Goal: Task Accomplishment & Management: Use online tool/utility

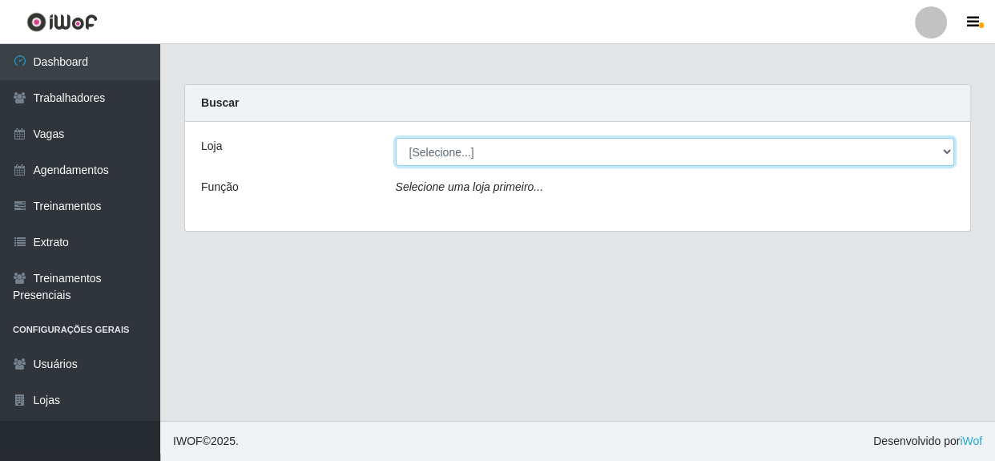
click at [465, 144] on select "[Selecione...] Rede Compras - CD Logistica" at bounding box center [675, 152] width 559 height 28
select select "429"
click at [396, 138] on select "[Selecione...] Rede Compras - CD Logistica" at bounding box center [675, 152] width 559 height 28
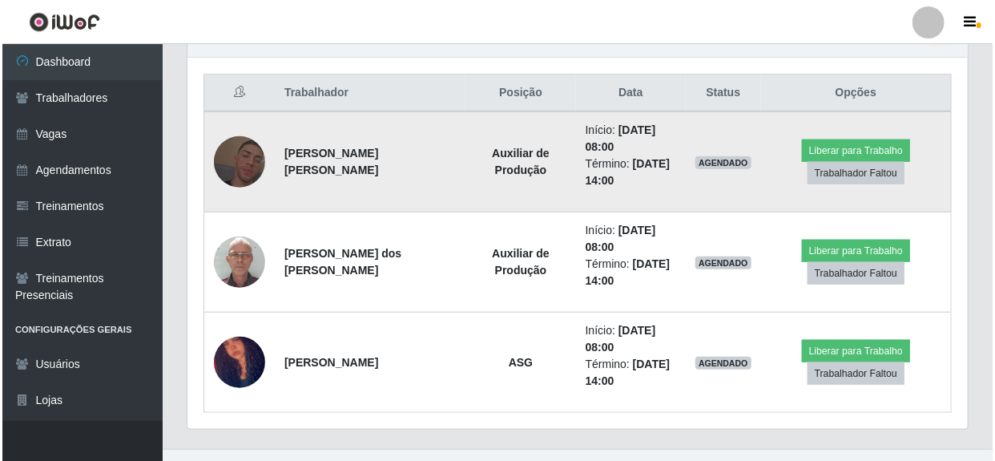
scroll to position [617, 0]
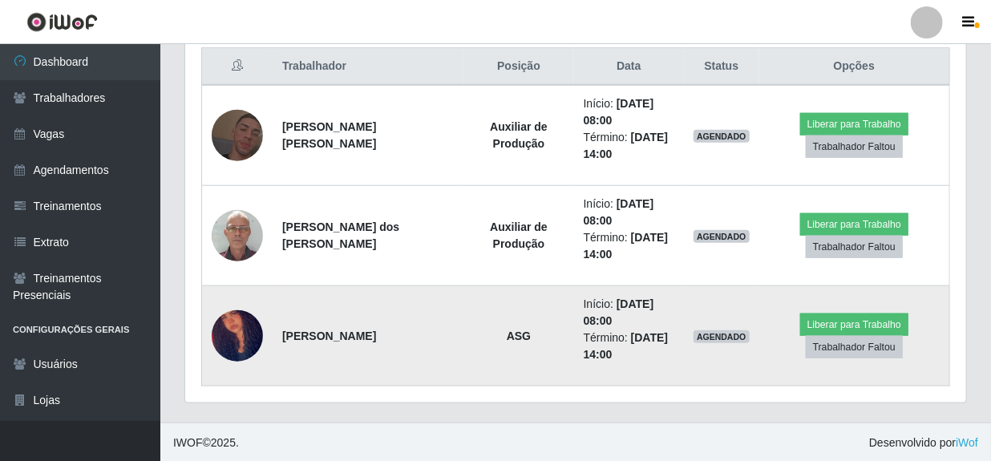
click at [246, 345] on img at bounding box center [237, 336] width 51 height 95
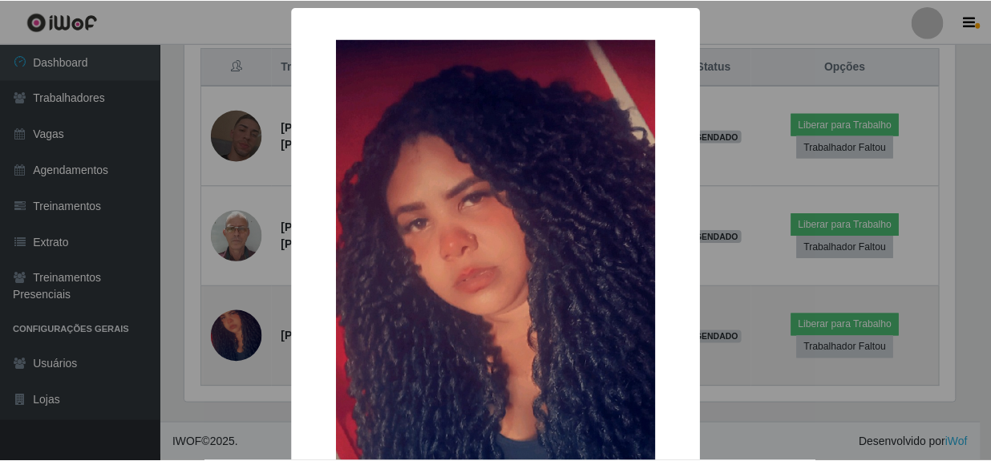
scroll to position [333, 773]
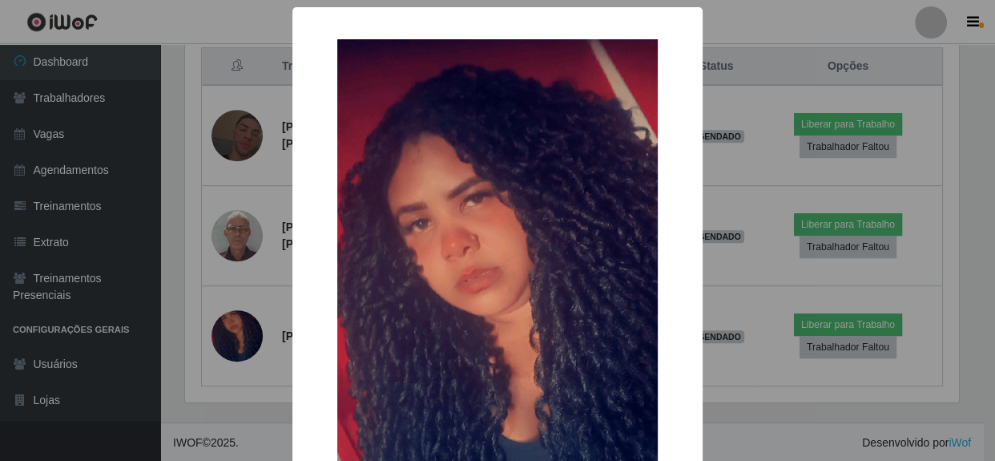
click at [734, 322] on div "× OK Cancel" at bounding box center [497, 230] width 995 height 461
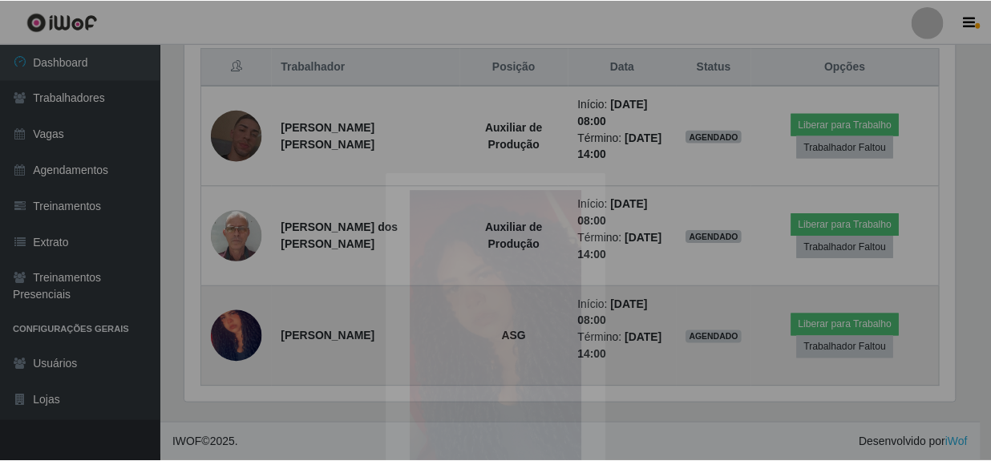
scroll to position [333, 781]
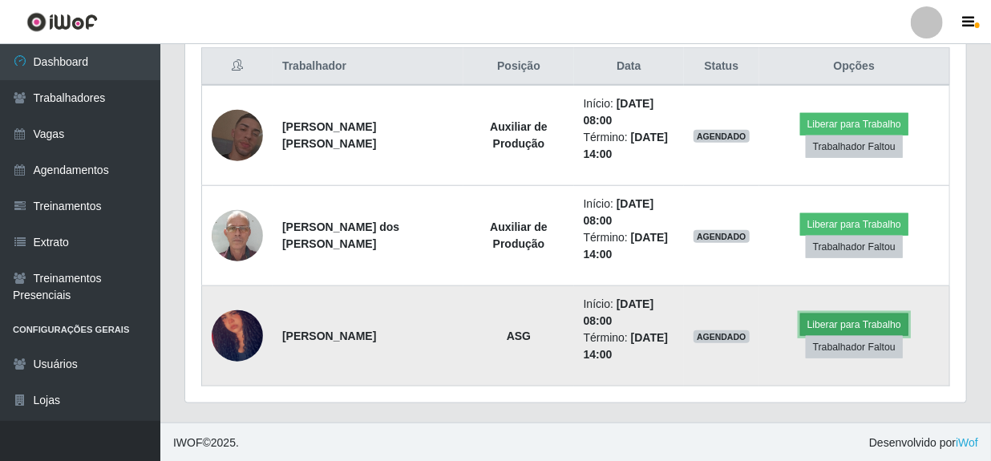
click at [844, 321] on button "Liberar para Trabalho" at bounding box center [854, 324] width 108 height 22
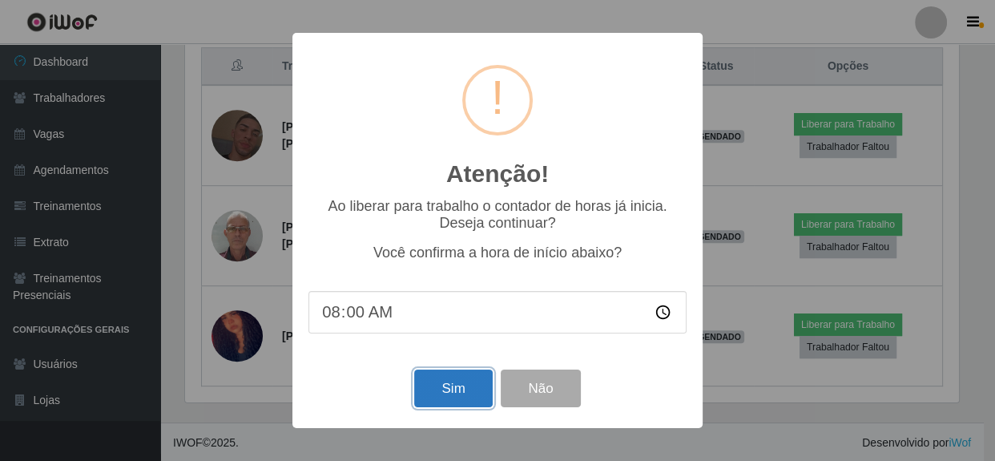
click at [467, 385] on button "Sim" at bounding box center [453, 388] width 78 height 38
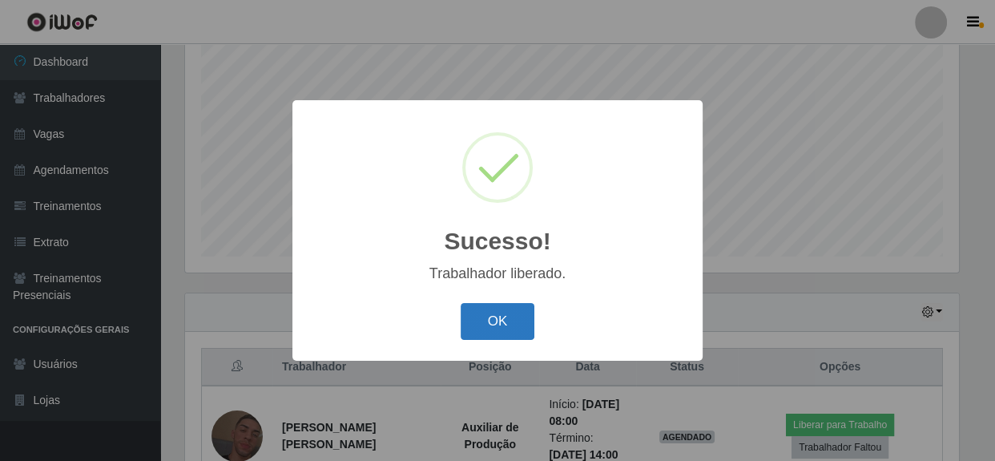
click at [521, 328] on button "OK" at bounding box center [498, 322] width 75 height 38
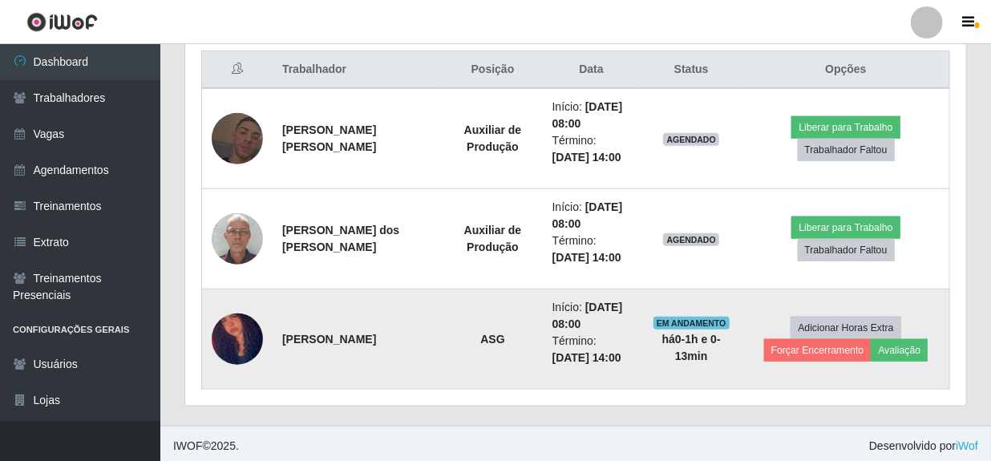
scroll to position [617, 0]
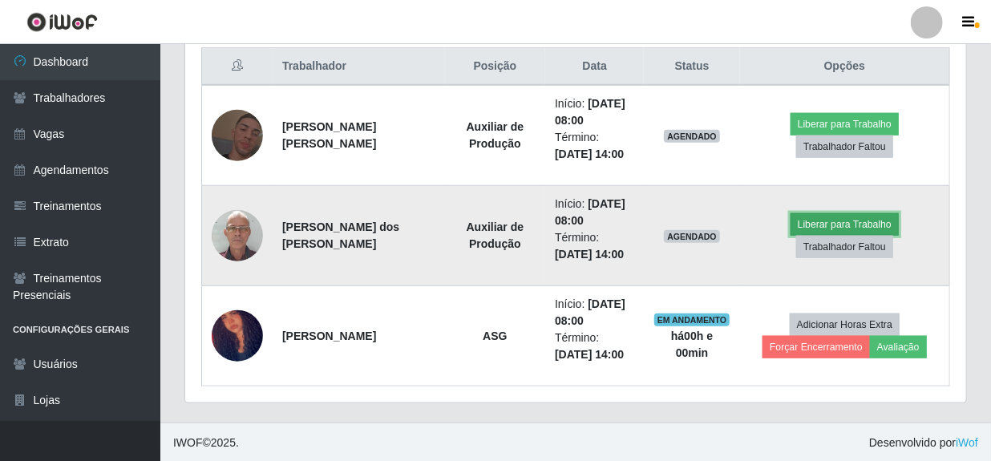
click at [837, 225] on button "Liberar para Trabalho" at bounding box center [844, 224] width 108 height 22
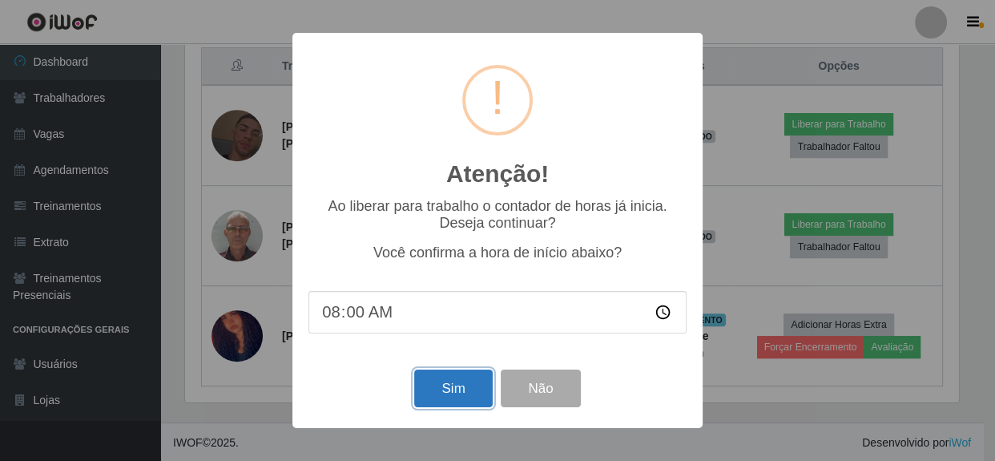
click at [451, 388] on button "Sim" at bounding box center [453, 388] width 78 height 38
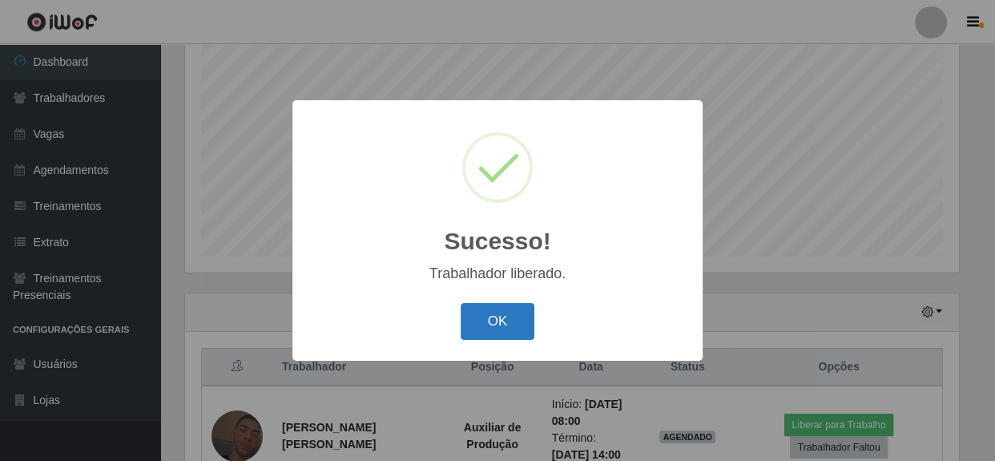
click at [495, 318] on button "OK" at bounding box center [498, 322] width 75 height 38
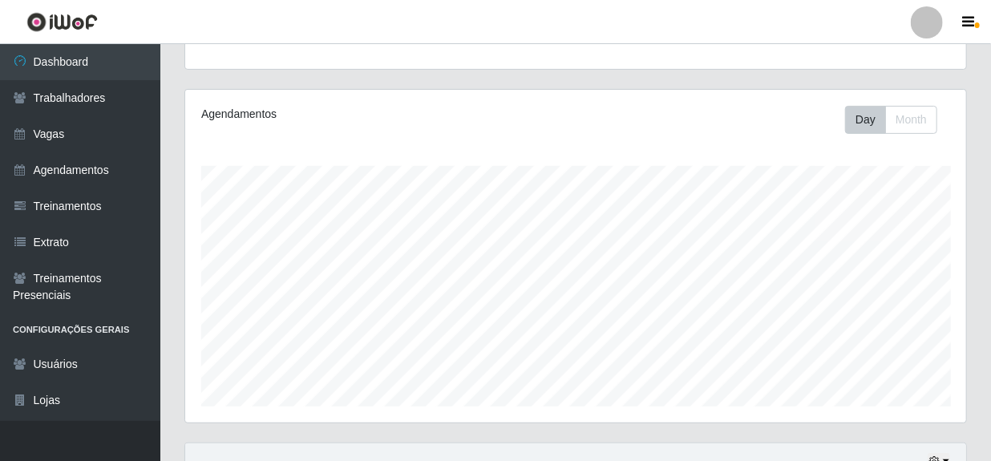
scroll to position [98, 0]
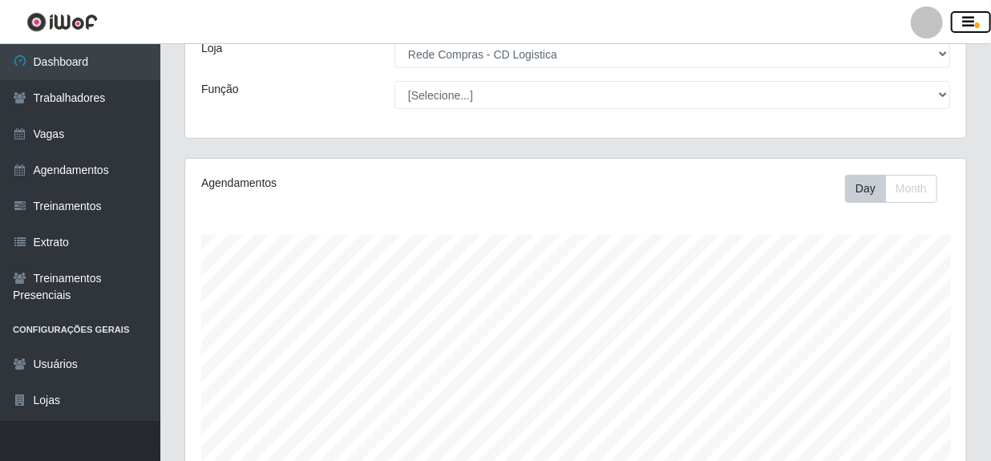
click at [967, 19] on icon "button" at bounding box center [969, 22] width 12 height 14
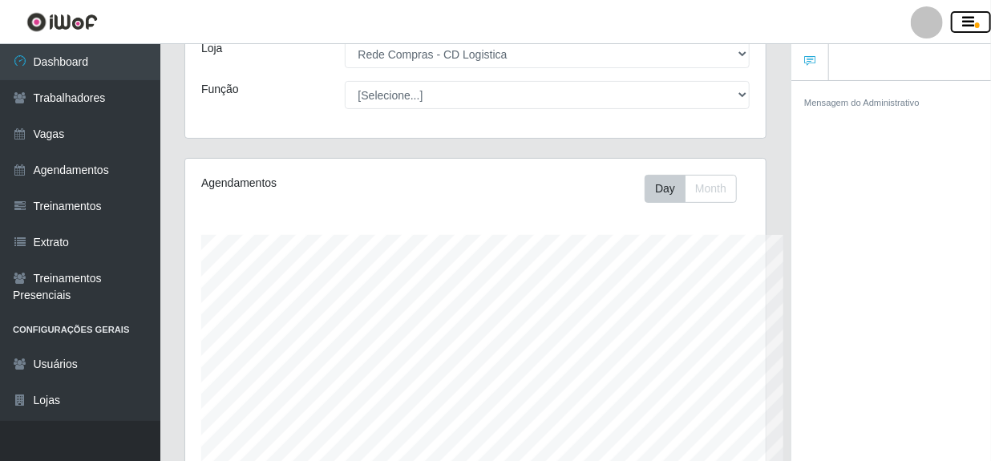
scroll to position [333, 580]
click at [653, 192] on button "Day" at bounding box center [664, 189] width 41 height 28
click at [661, 192] on button "Day" at bounding box center [664, 189] width 41 height 28
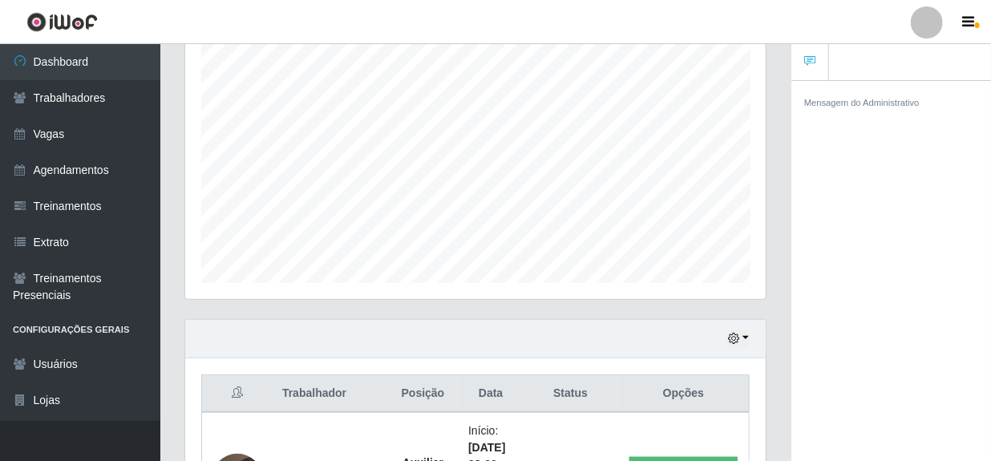
scroll to position [317, 0]
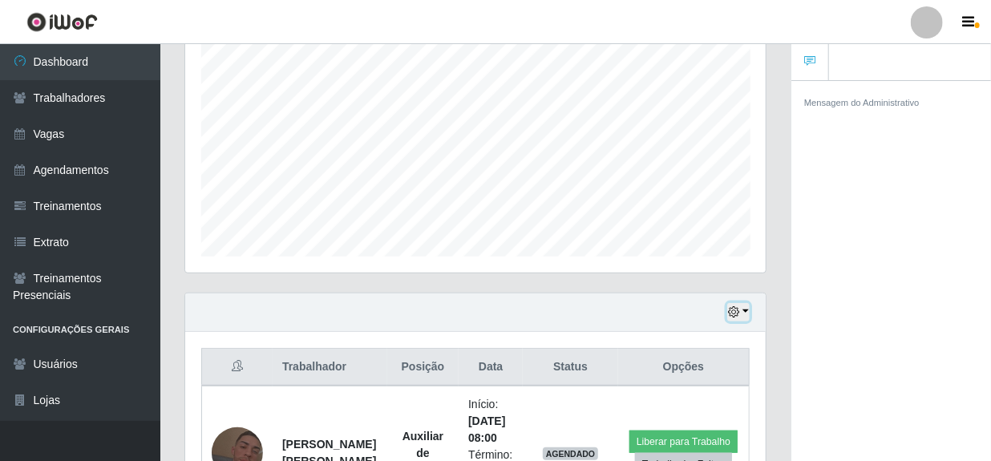
click at [749, 313] on button "button" at bounding box center [738, 312] width 22 height 18
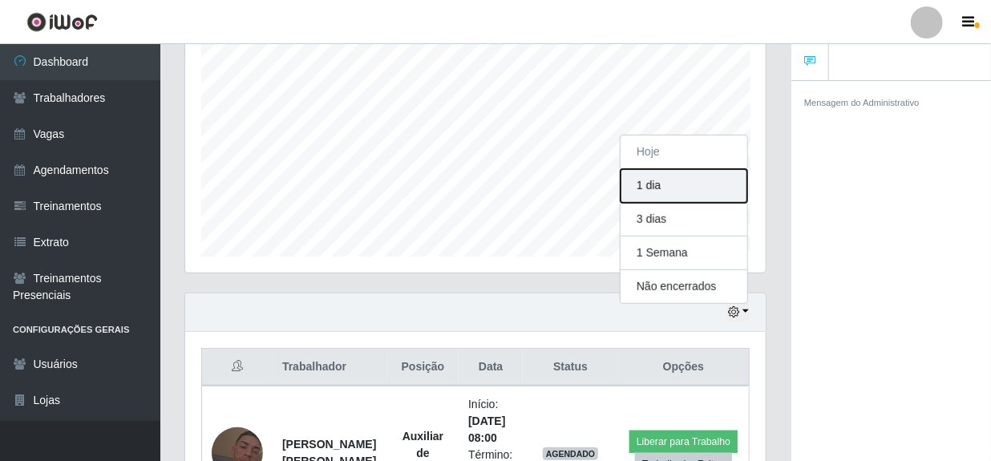
click at [650, 177] on button "1 dia" at bounding box center [683, 186] width 127 height 34
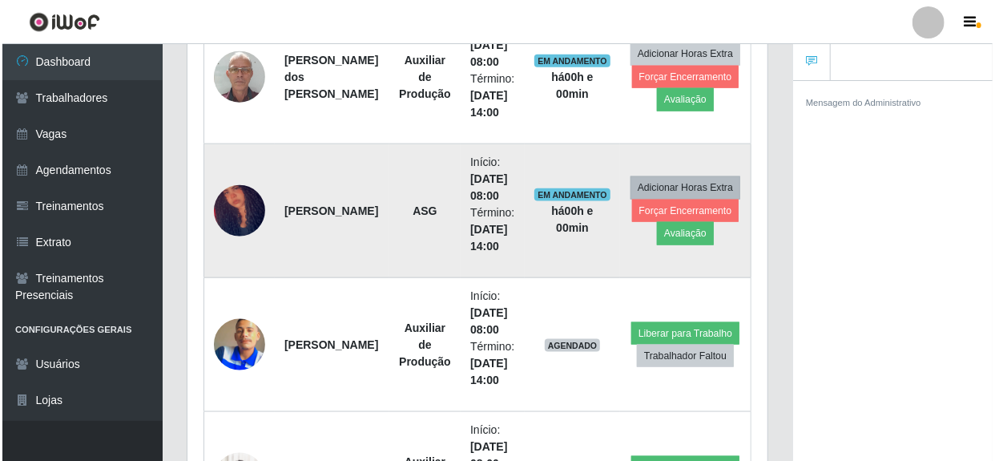
scroll to position [753, 0]
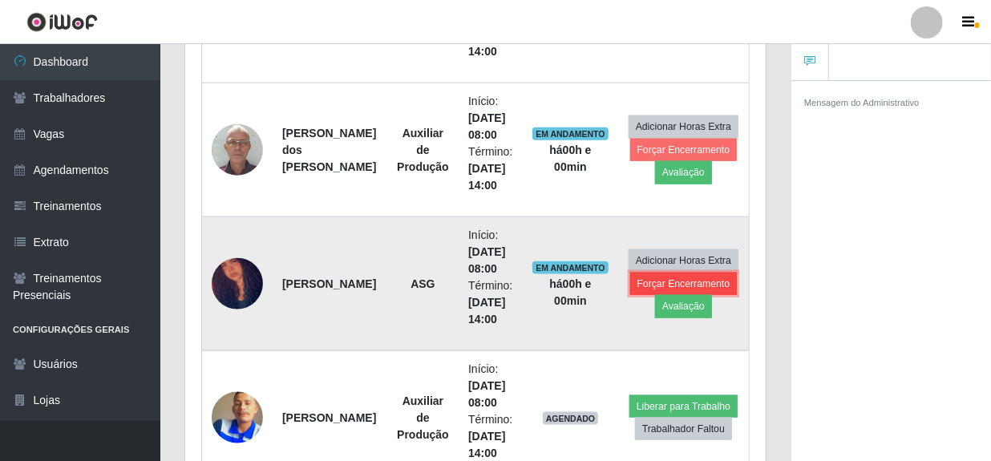
click at [674, 277] on button "Forçar Encerramento" at bounding box center [683, 284] width 107 height 22
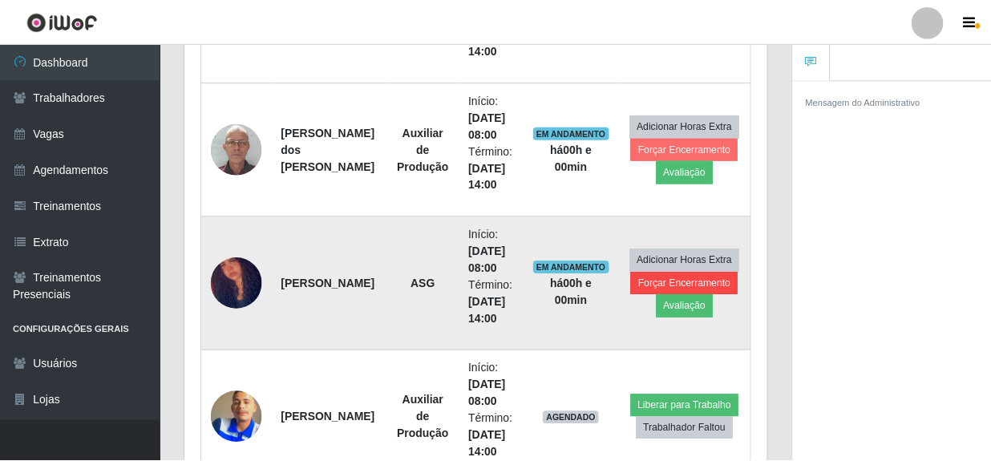
scroll to position [333, 573]
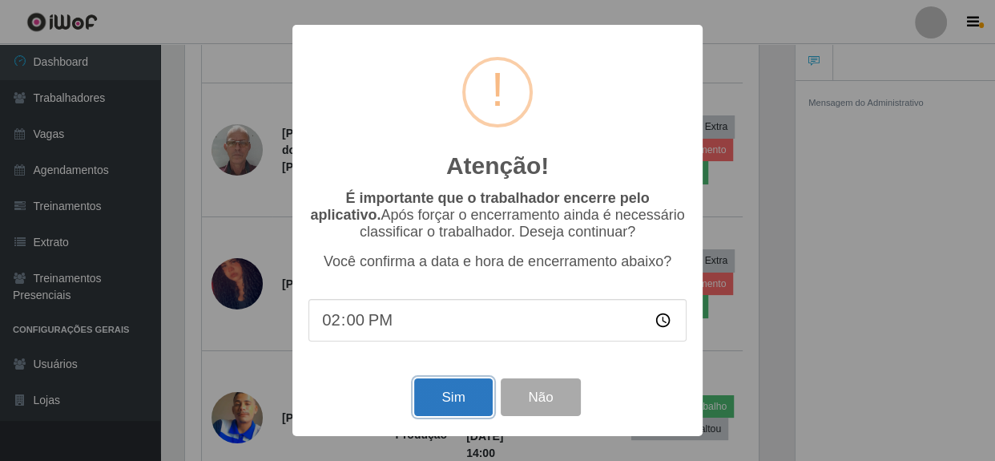
click at [477, 402] on button "Sim" at bounding box center [453, 397] width 78 height 38
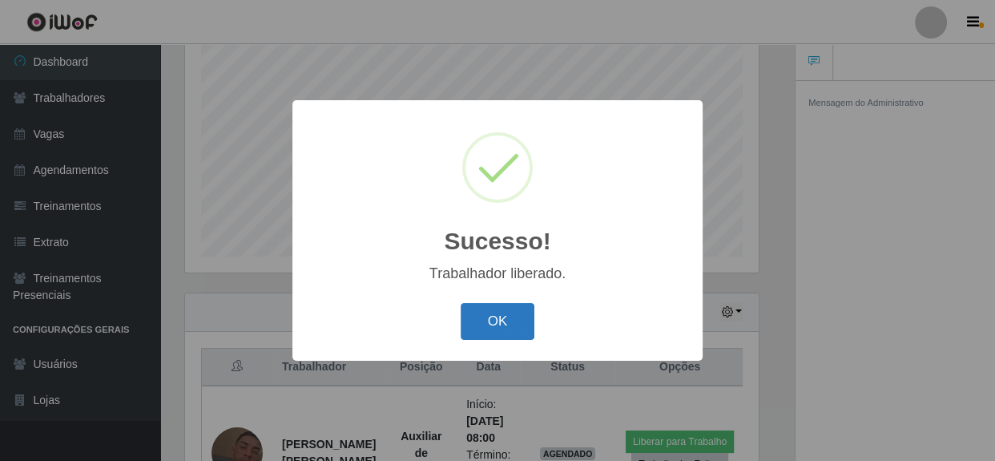
click at [514, 322] on button "OK" at bounding box center [498, 322] width 75 height 38
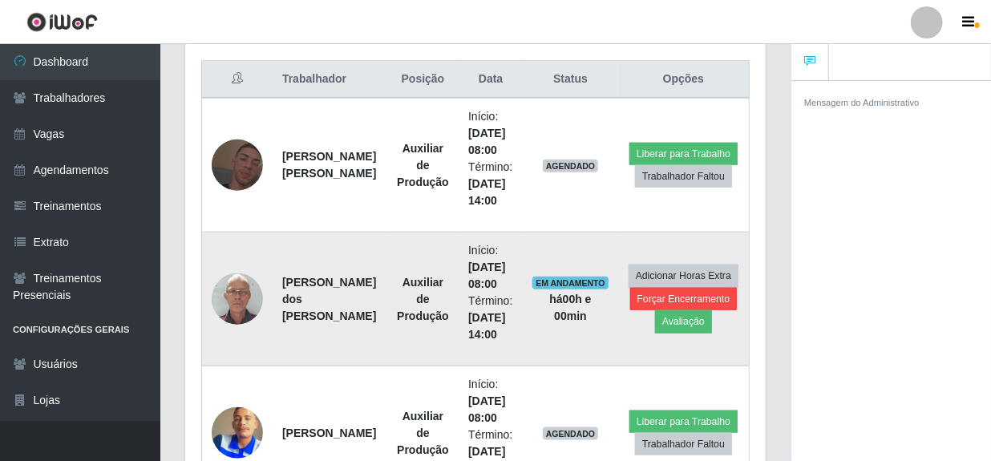
scroll to position [681, 0]
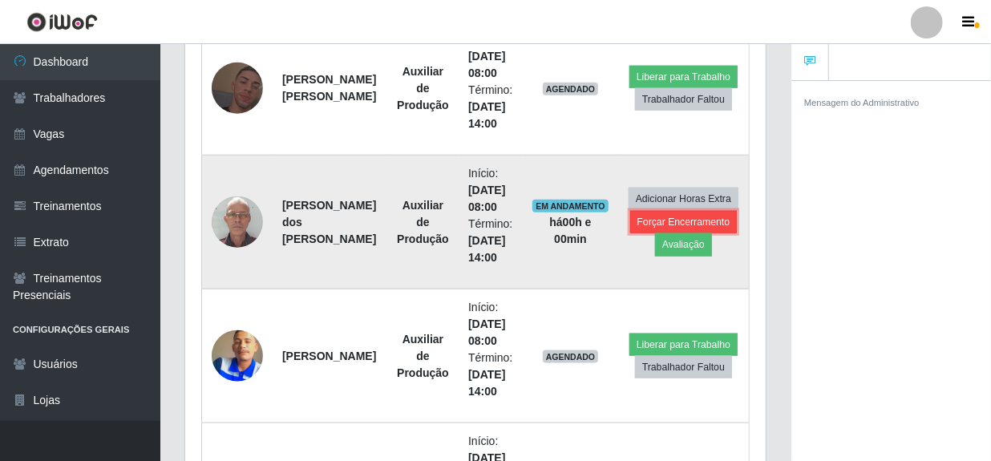
click at [678, 216] on button "Forçar Encerramento" at bounding box center [683, 222] width 107 height 22
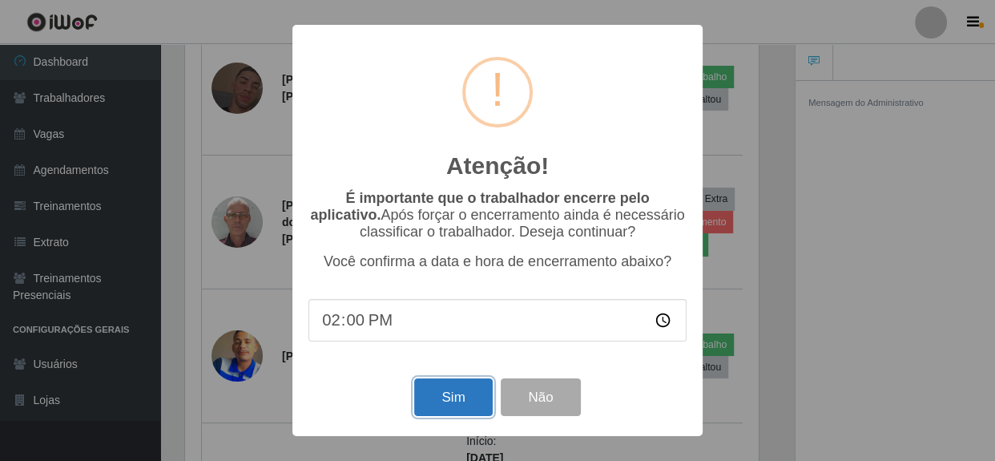
click at [456, 401] on button "Sim" at bounding box center [453, 397] width 78 height 38
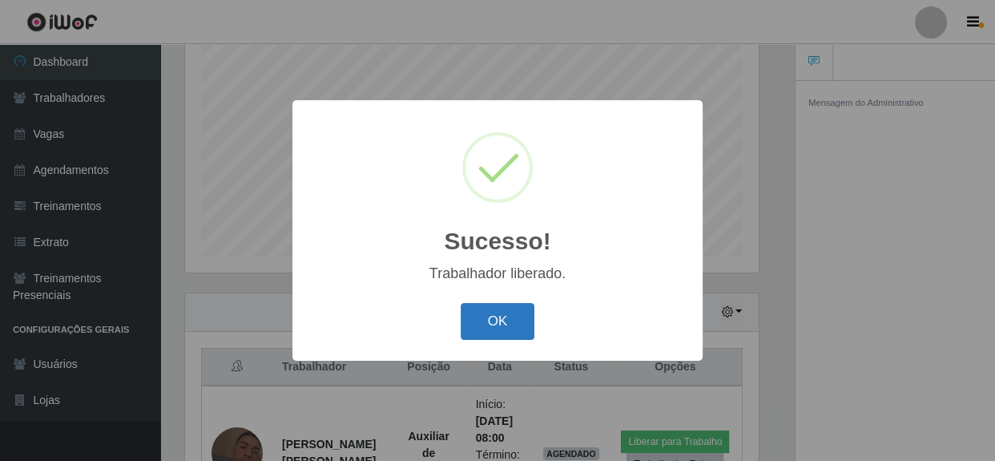
click at [501, 321] on button "OK" at bounding box center [498, 322] width 75 height 38
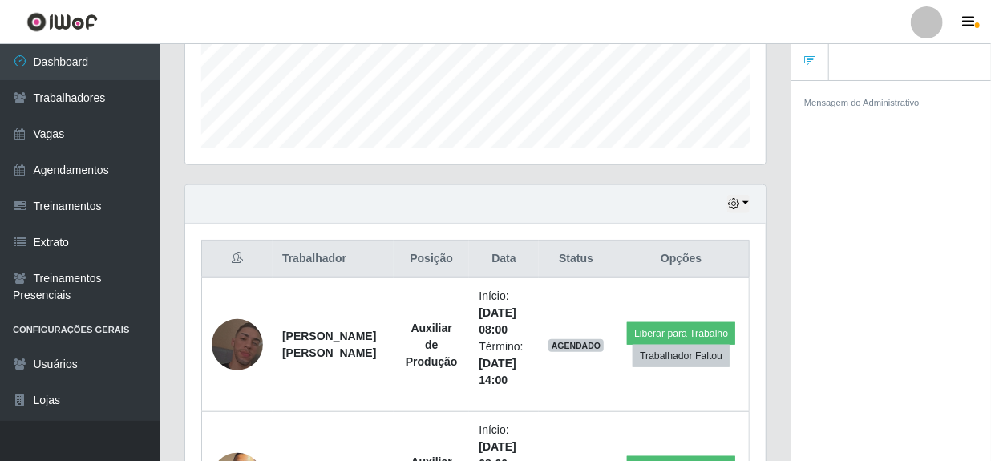
scroll to position [437, 0]
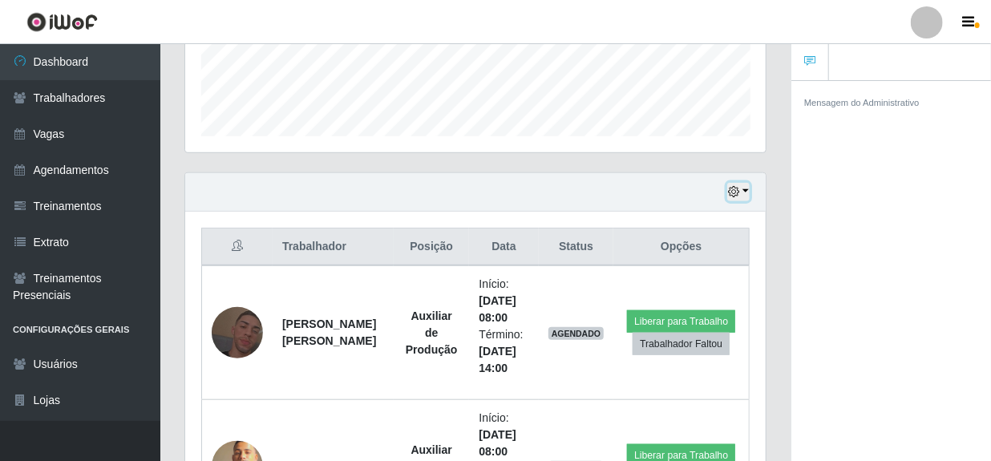
click at [745, 188] on button "button" at bounding box center [738, 192] width 22 height 18
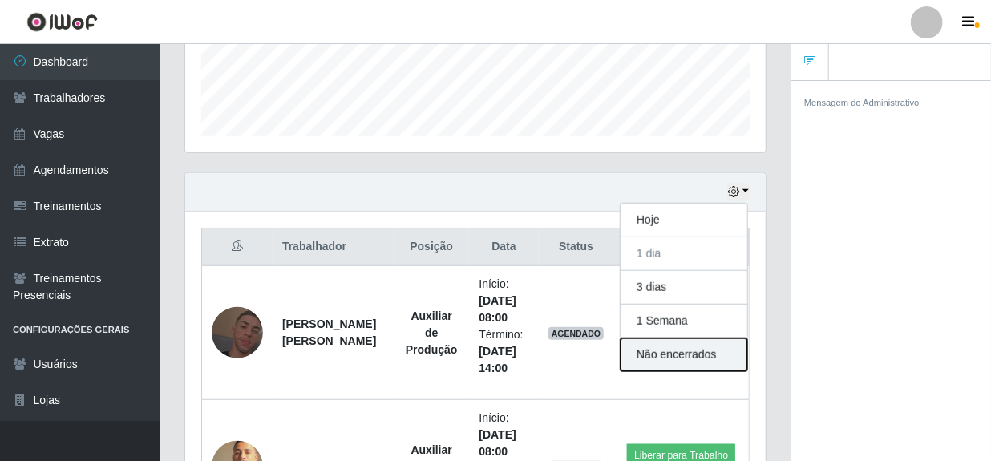
click at [678, 355] on button "Não encerrados" at bounding box center [683, 354] width 127 height 33
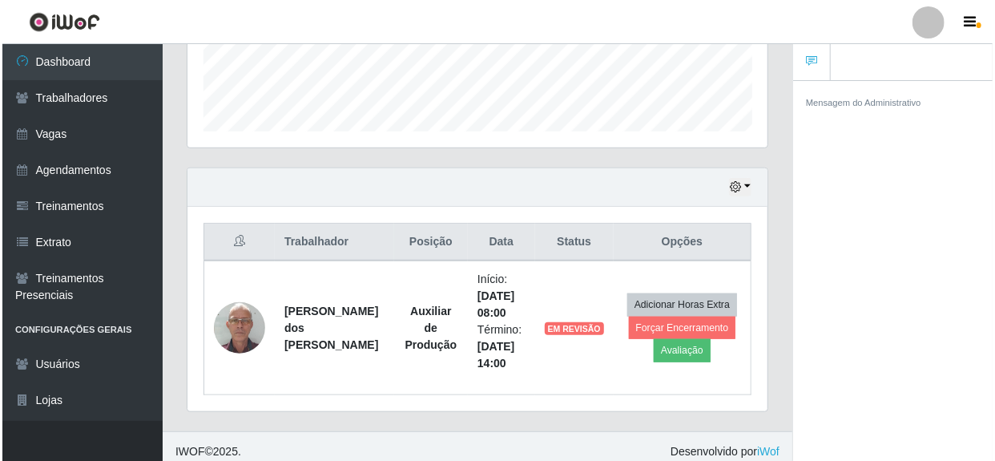
scroll to position [450, 0]
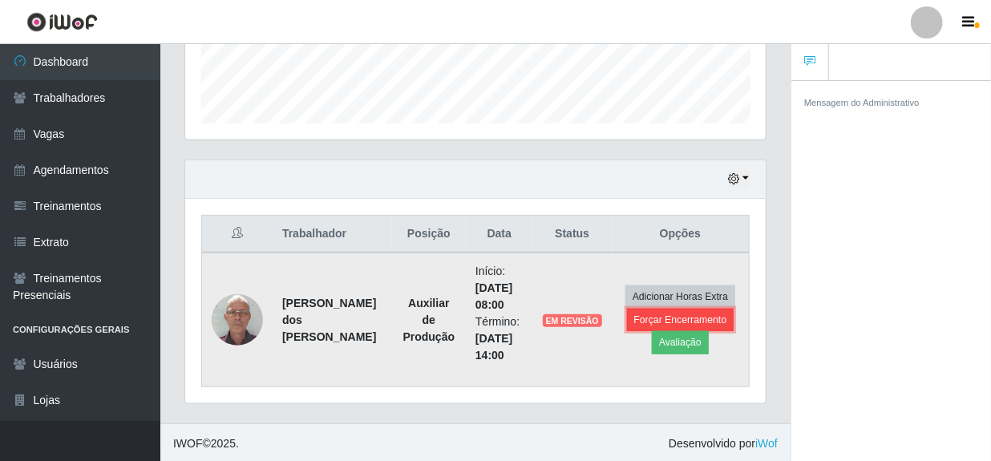
click at [652, 313] on button "Forçar Encerramento" at bounding box center [680, 320] width 107 height 22
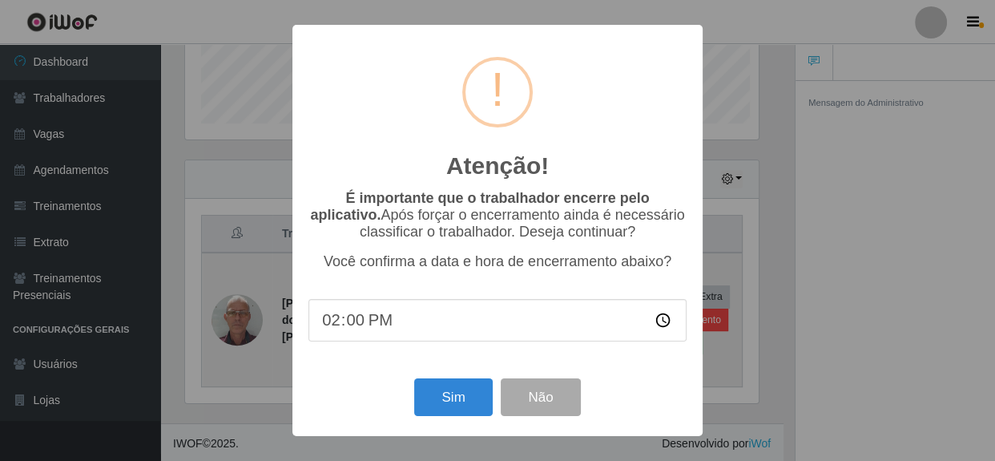
scroll to position [801174, 800932]
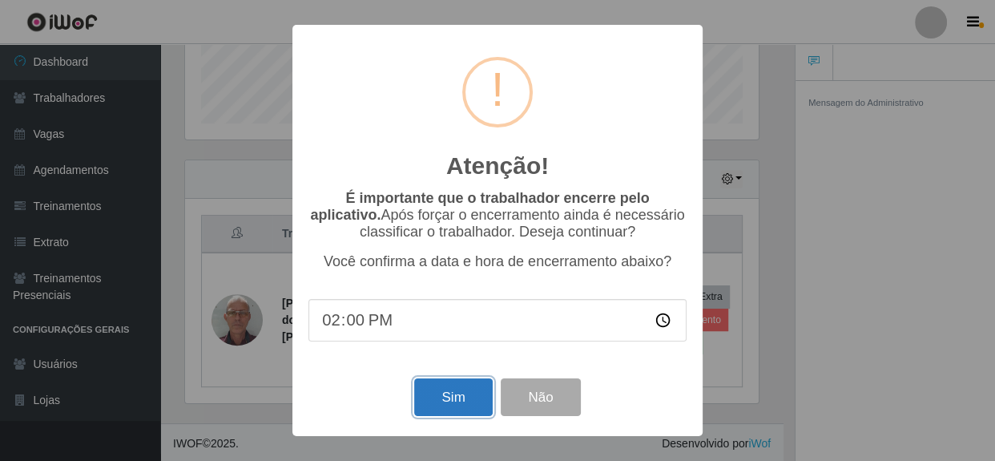
click at [446, 396] on button "Sim" at bounding box center [453, 397] width 78 height 38
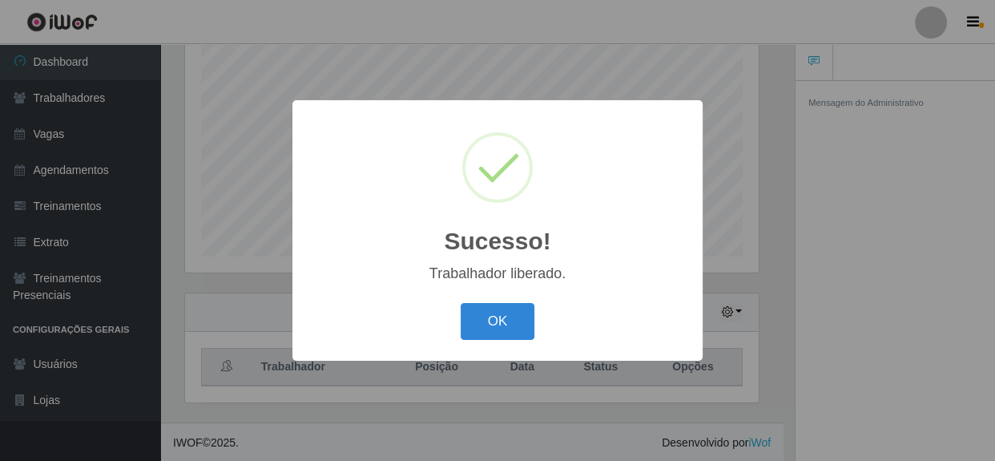
click at [505, 302] on div "OK Cancel" at bounding box center [498, 321] width 378 height 46
click at [503, 318] on button "OK" at bounding box center [498, 322] width 75 height 38
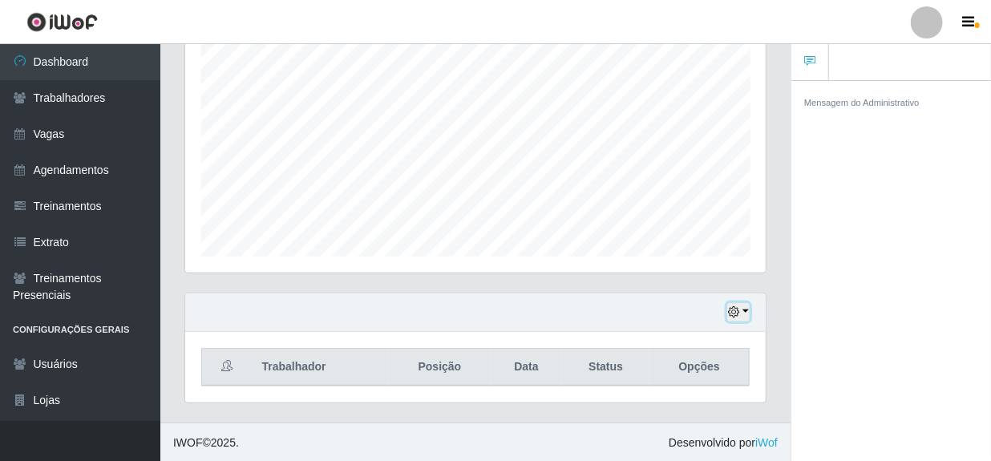
click at [746, 311] on button "button" at bounding box center [738, 312] width 22 height 18
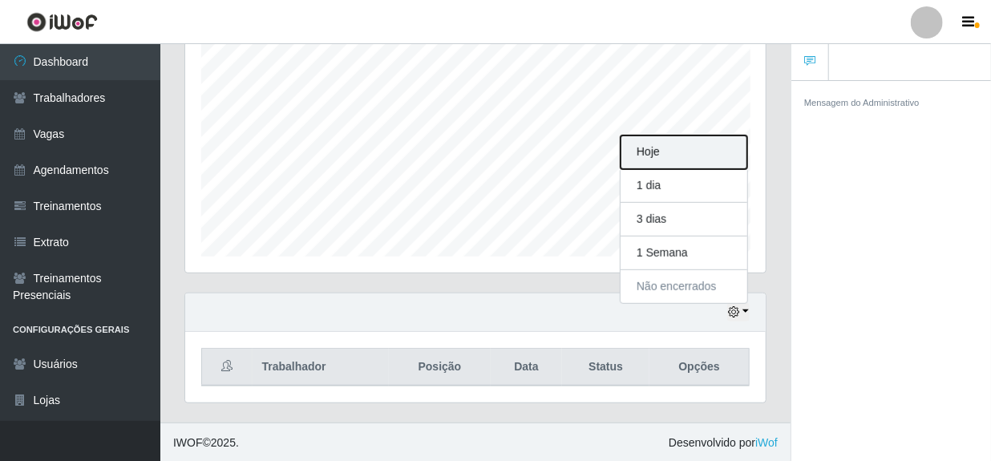
click at [651, 149] on button "Hoje" at bounding box center [683, 152] width 127 height 34
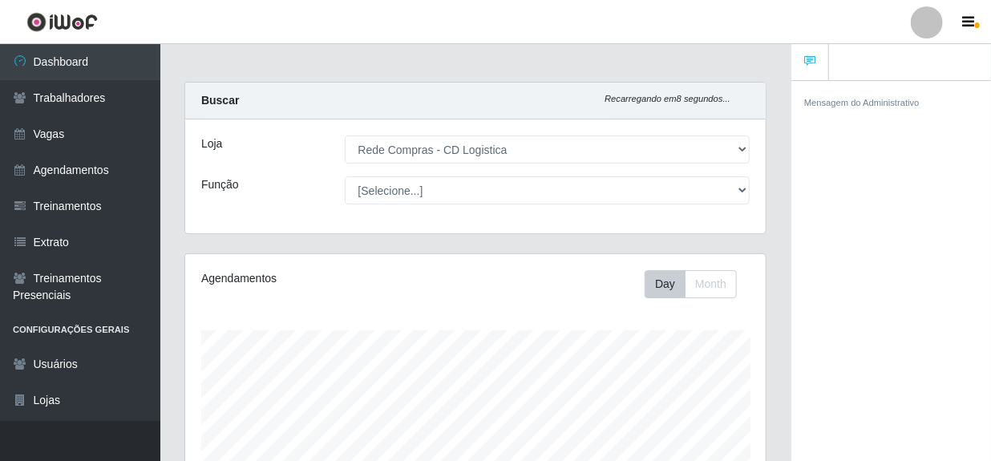
scroll to position [0, 0]
click at [880, 186] on div "Mensagem do Administrativo" at bounding box center [891, 273] width 200 height 386
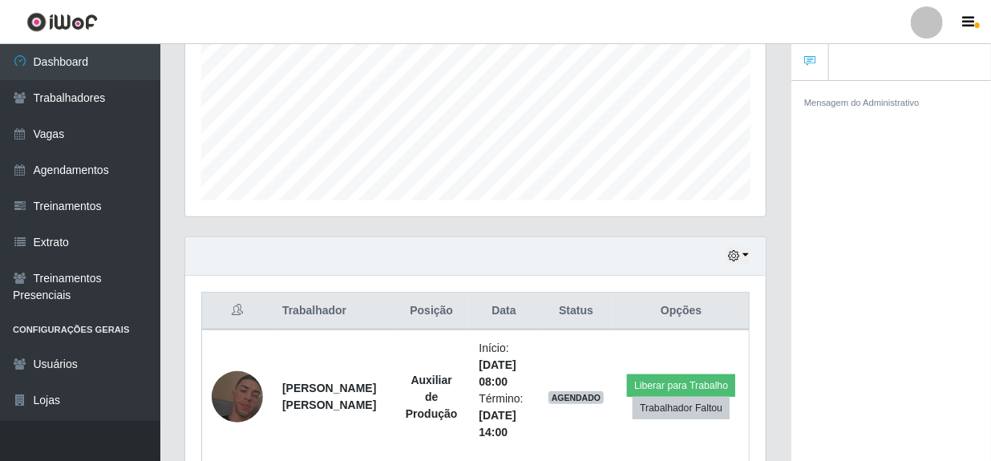
scroll to position [450, 0]
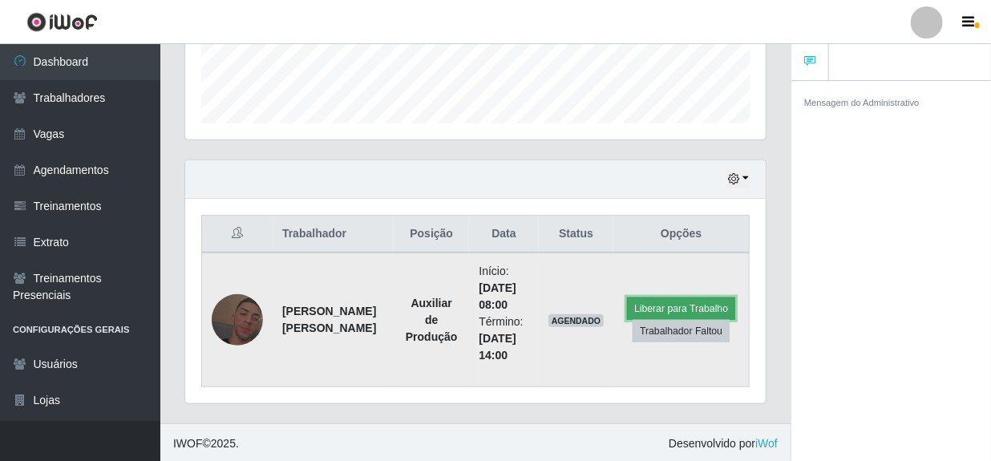
click at [659, 304] on button "Liberar para Trabalho" at bounding box center [681, 308] width 108 height 22
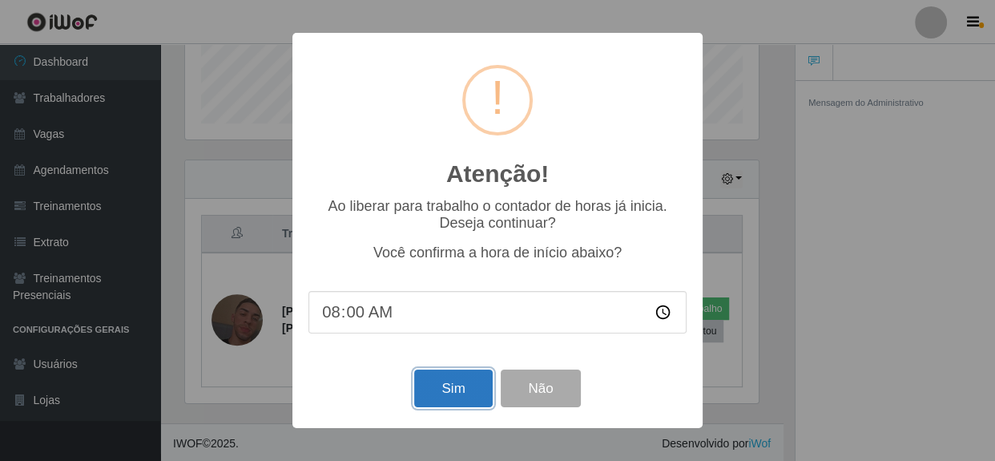
click at [432, 403] on button "Sim" at bounding box center [453, 388] width 78 height 38
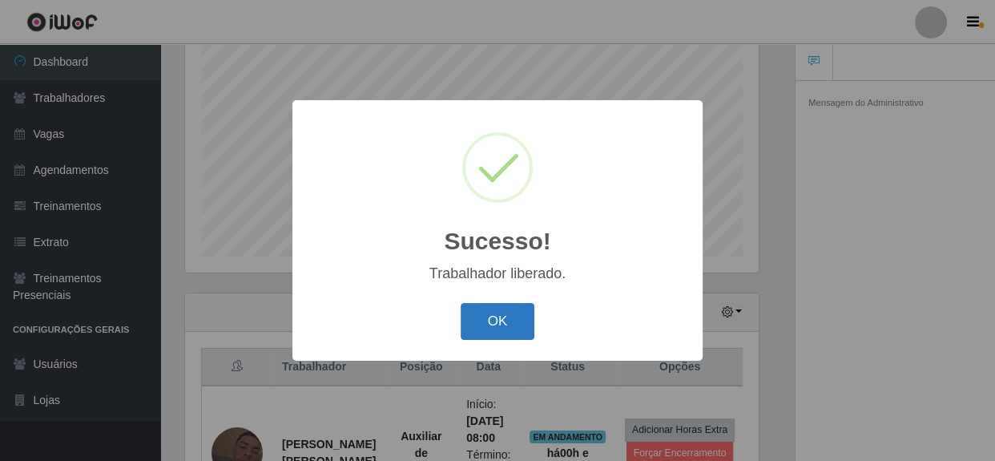
click at [470, 326] on button "OK" at bounding box center [498, 322] width 75 height 38
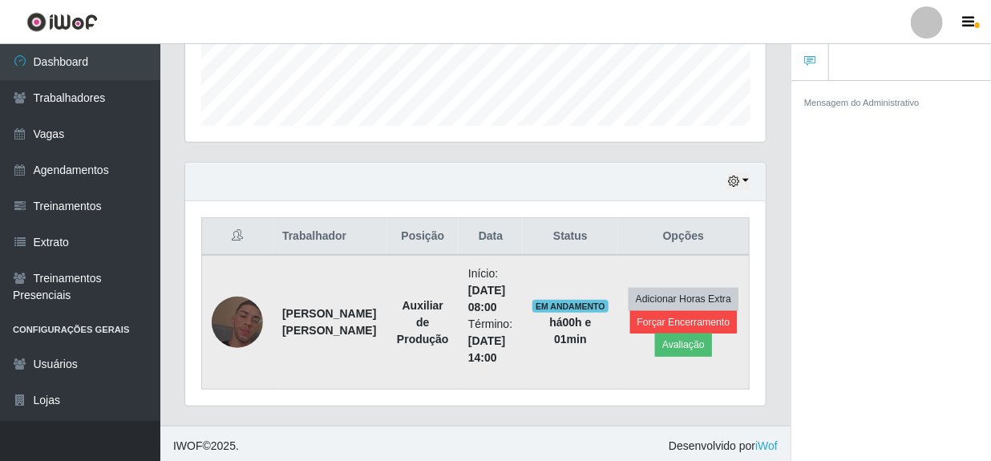
scroll to position [450, 0]
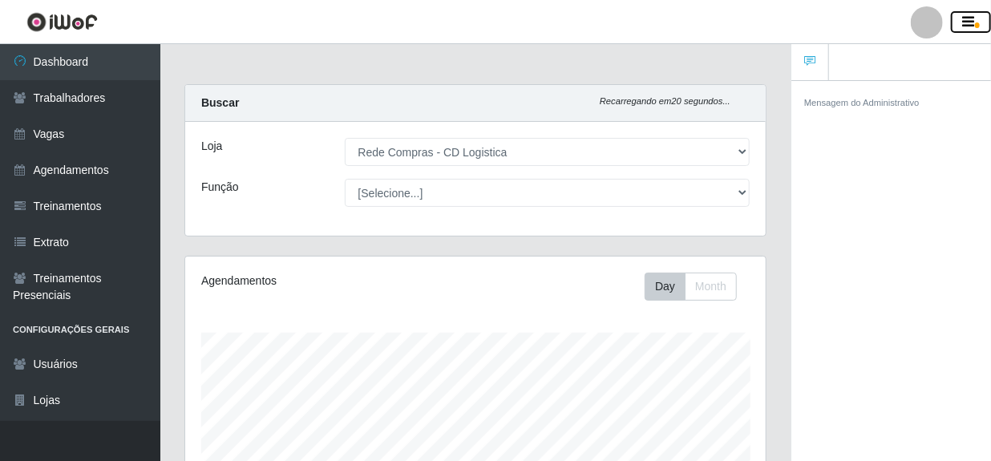
click at [972, 23] on icon "button" at bounding box center [969, 22] width 12 height 14
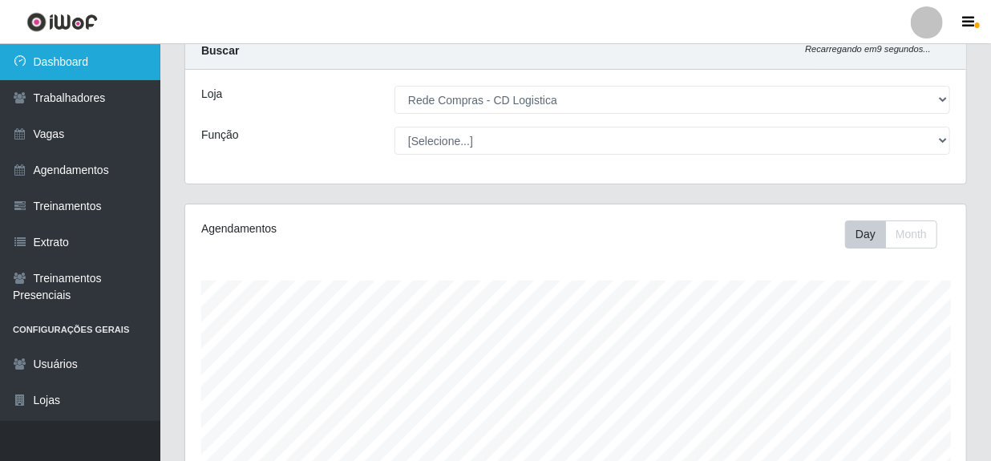
click at [64, 57] on link "Dashboard" at bounding box center [80, 62] width 160 height 36
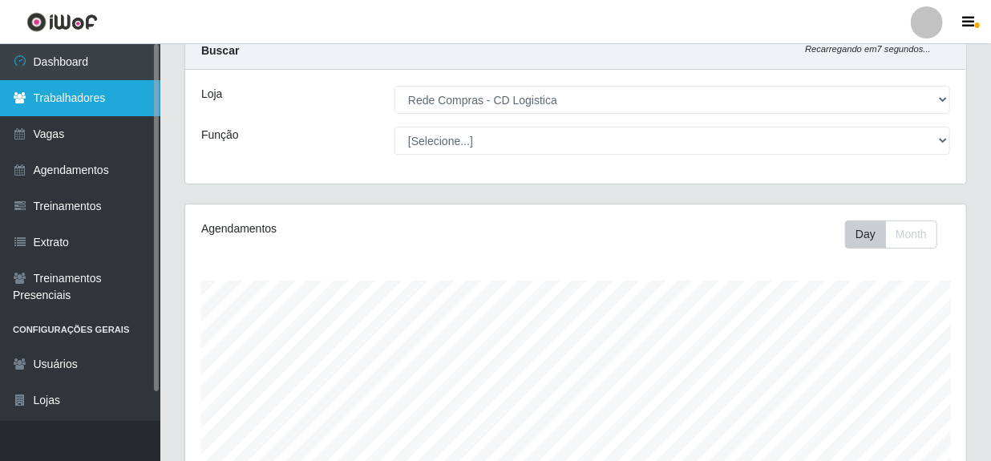
click at [70, 95] on link "Trabalhadores" at bounding box center [80, 98] width 160 height 36
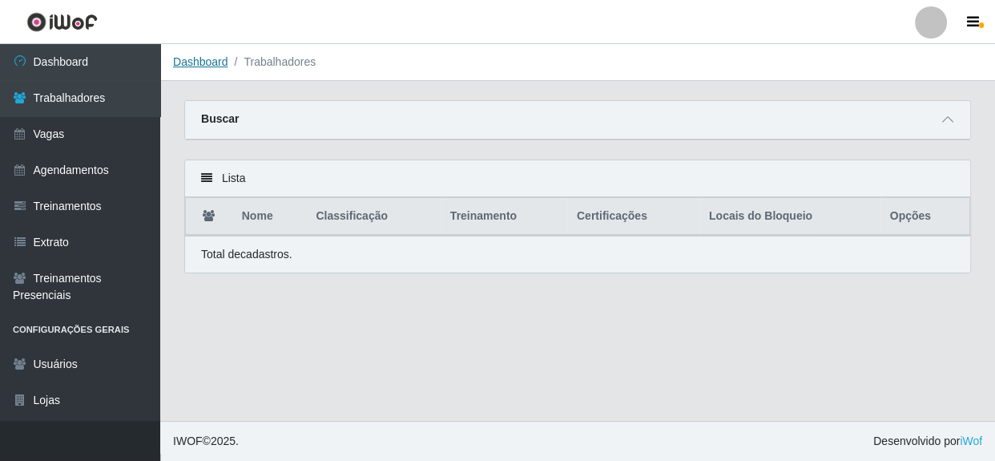
click at [200, 66] on link "Dashboard" at bounding box center [200, 61] width 55 height 13
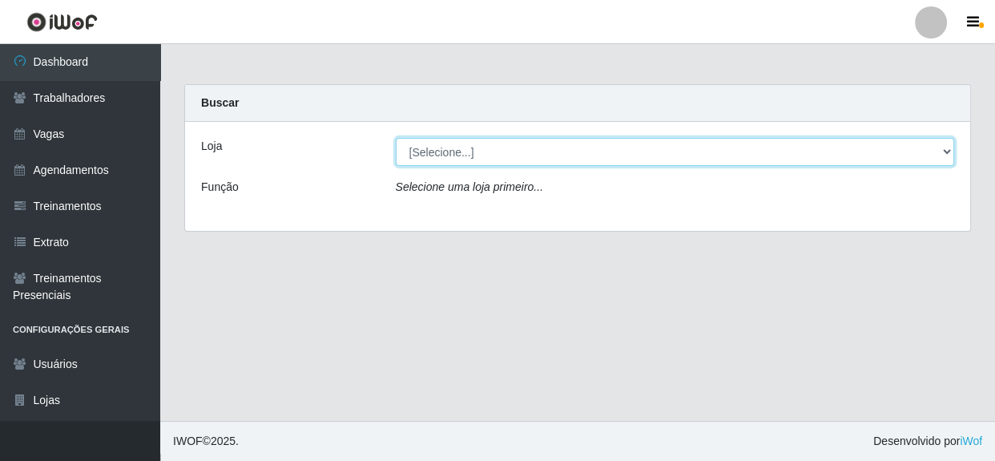
click at [452, 151] on select "[Selecione...] Rede Compras - CD Logistica" at bounding box center [675, 152] width 559 height 28
select select "429"
click at [396, 138] on select "[Selecione...] Rede Compras - CD Logistica" at bounding box center [675, 152] width 559 height 28
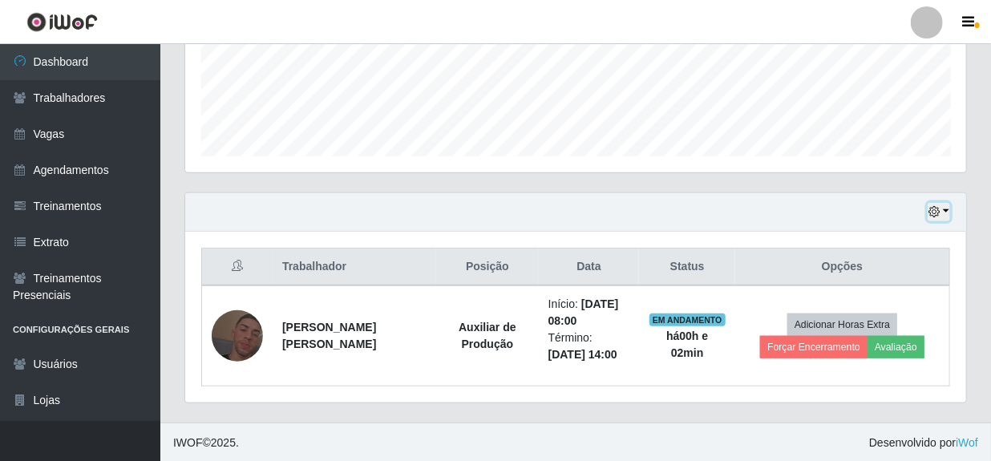
click at [946, 208] on button "button" at bounding box center [938, 212] width 22 height 18
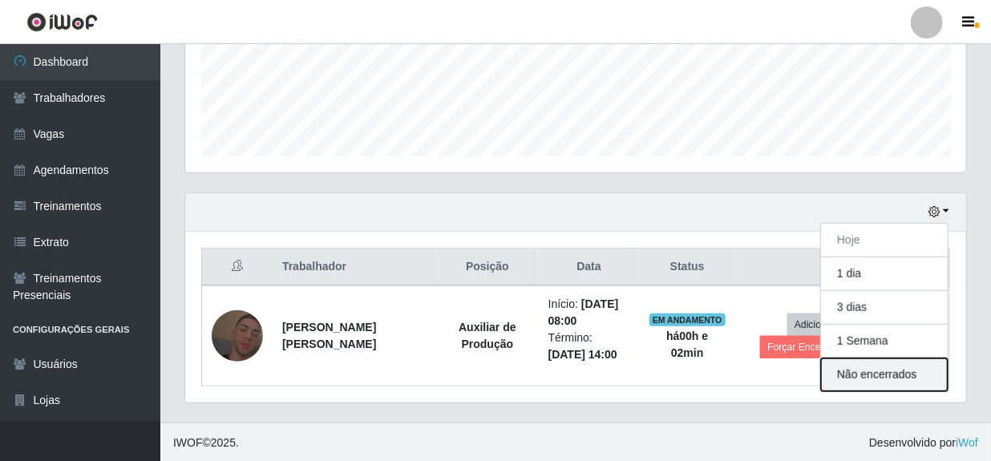
click at [864, 377] on button "Não encerrados" at bounding box center [884, 374] width 127 height 33
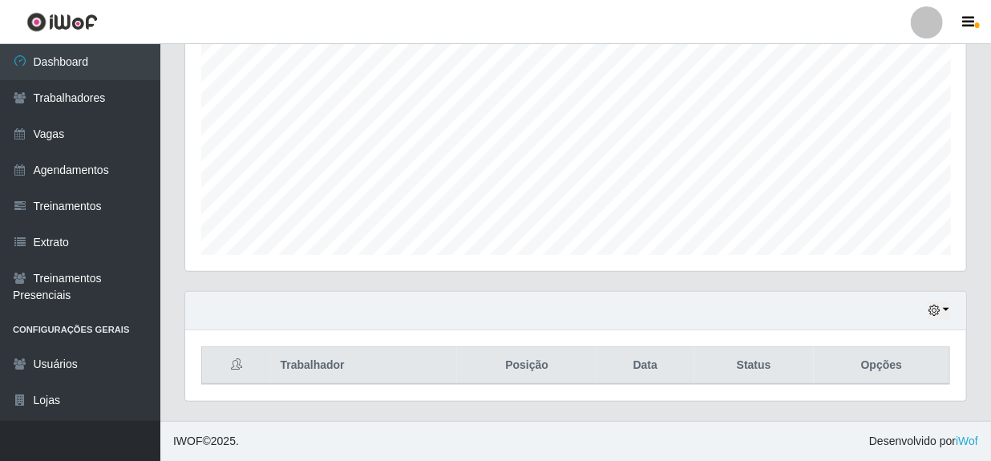
scroll to position [317, 0]
click at [943, 314] on button "button" at bounding box center [938, 312] width 22 height 18
click at [665, 312] on div "Hoje 1 dia 3 dias 1 Semana Não encerrados" at bounding box center [575, 312] width 781 height 38
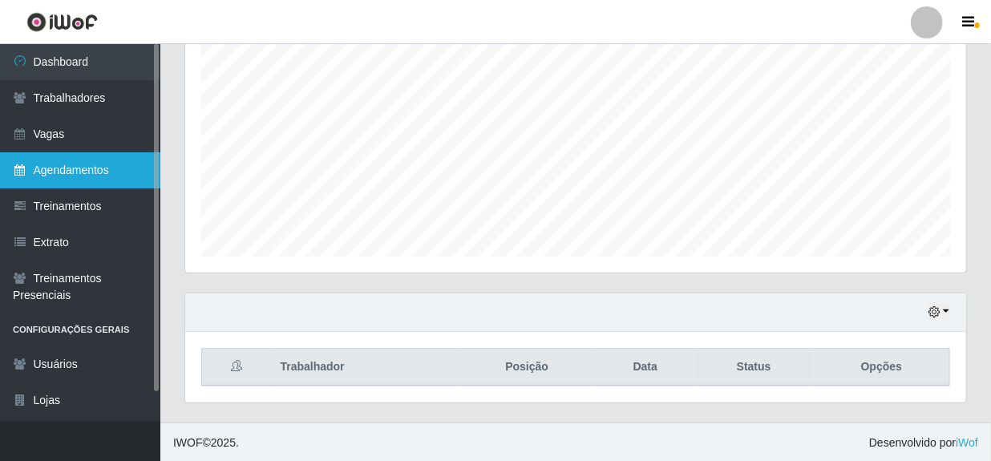
click at [56, 159] on link "Agendamentos" at bounding box center [80, 170] width 160 height 36
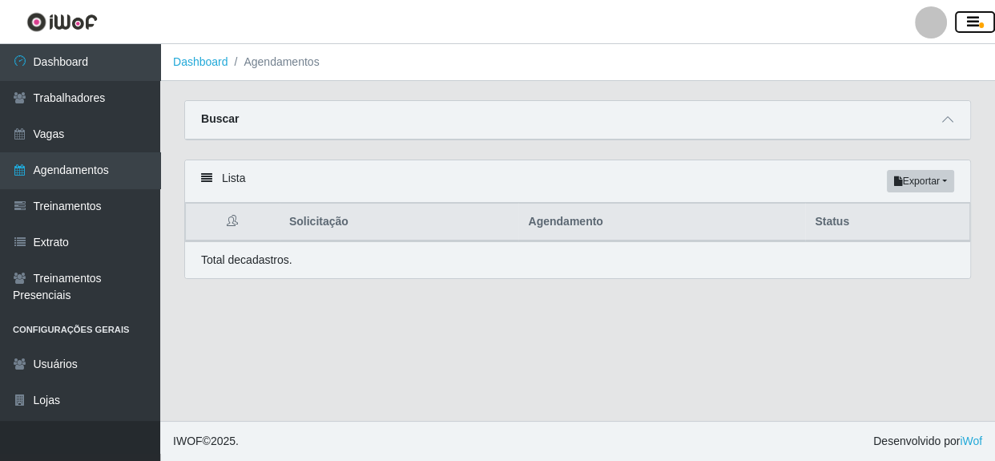
click at [979, 25] on span "button" at bounding box center [981, 25] width 5 height 6
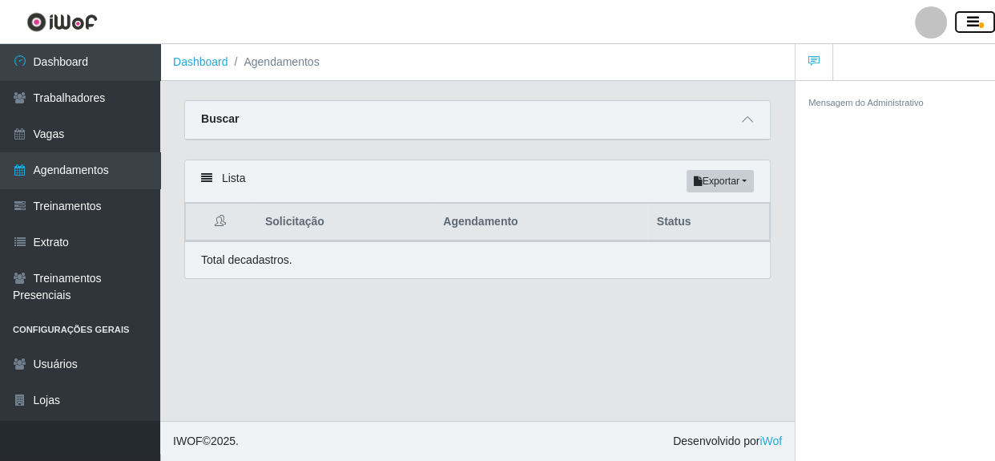
click at [983, 21] on button "button" at bounding box center [975, 22] width 40 height 22
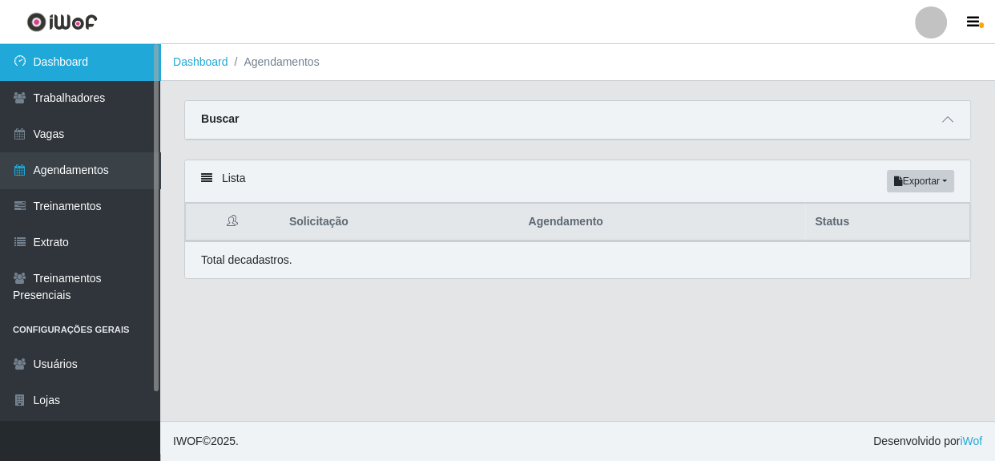
click at [70, 58] on link "Dashboard" at bounding box center [80, 62] width 160 height 36
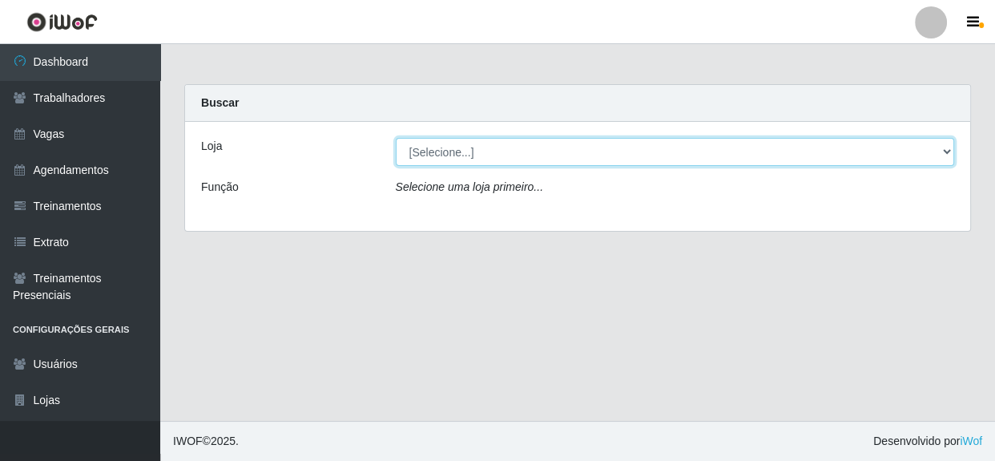
click at [779, 145] on select "[Selecione...] Rede Compras - CD Logistica" at bounding box center [675, 152] width 559 height 28
select select "429"
click at [396, 138] on select "[Selecione...] Rede Compras - CD Logistica" at bounding box center [675, 152] width 559 height 28
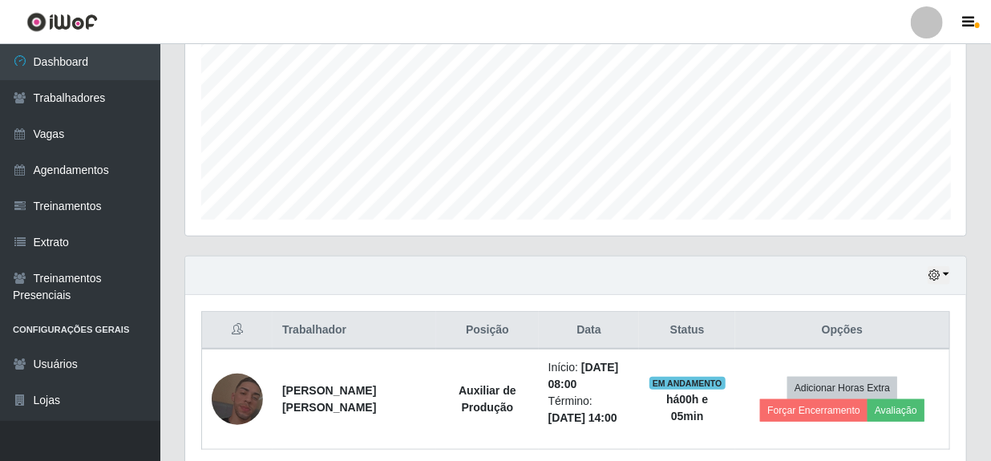
scroll to position [417, 0]
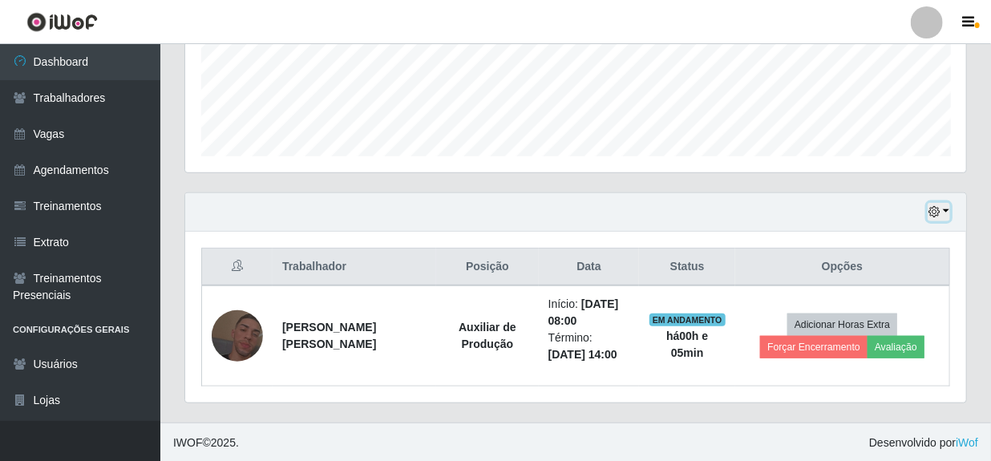
click at [943, 208] on button "button" at bounding box center [938, 212] width 22 height 18
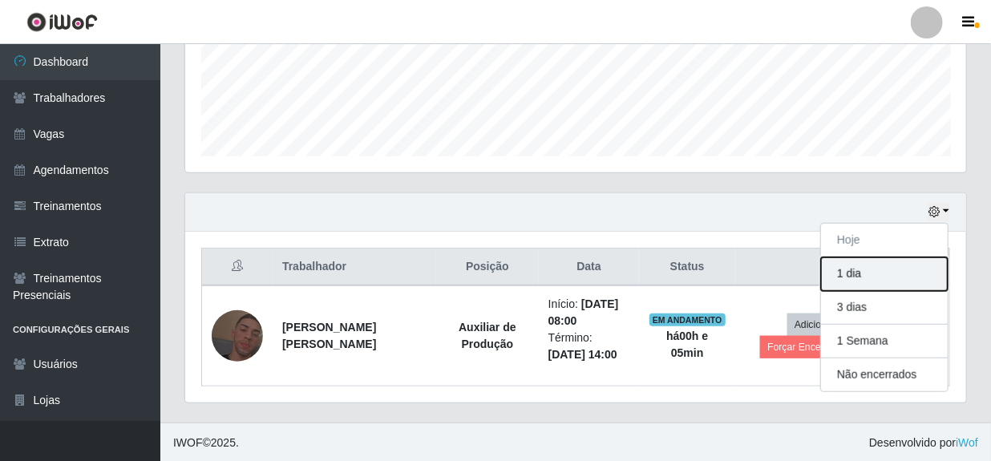
click at [860, 273] on button "1 dia" at bounding box center [884, 274] width 127 height 34
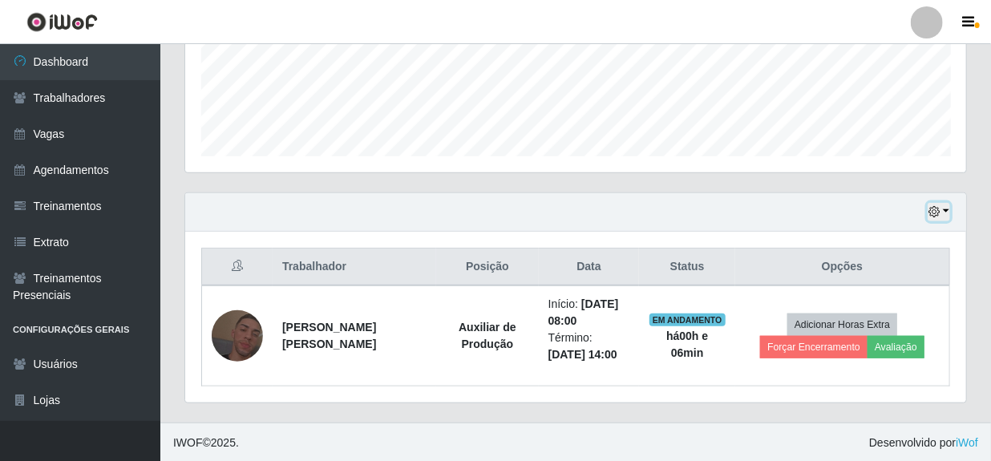
click at [943, 211] on button "button" at bounding box center [938, 212] width 22 height 18
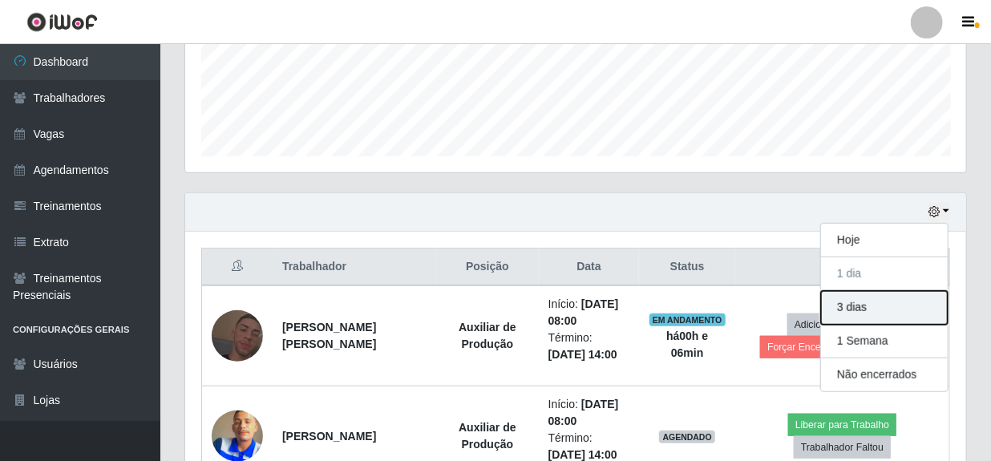
click at [871, 303] on button "3 dias" at bounding box center [884, 308] width 127 height 34
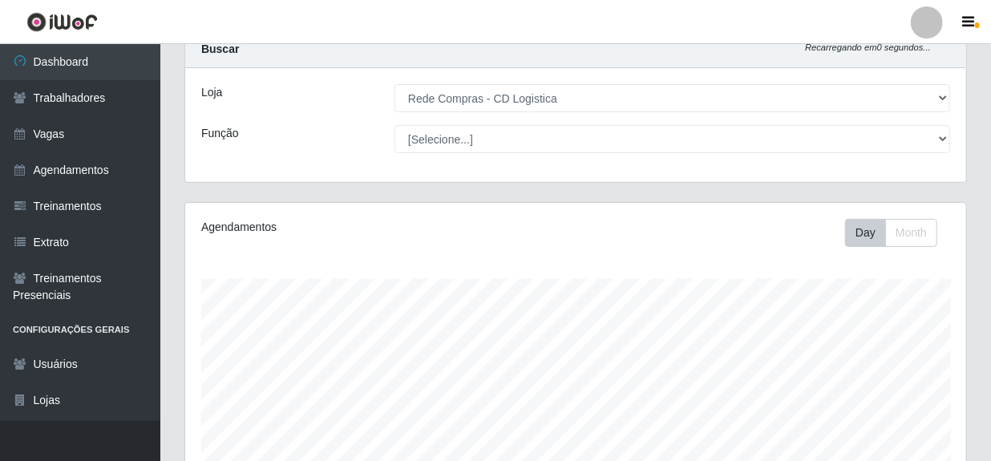
scroll to position [0, 0]
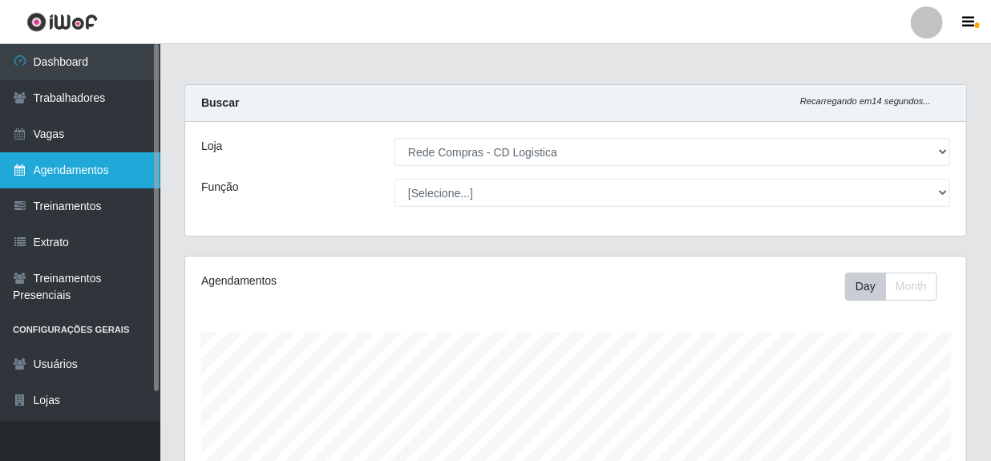
click at [76, 168] on link "Agendamentos" at bounding box center [80, 170] width 160 height 36
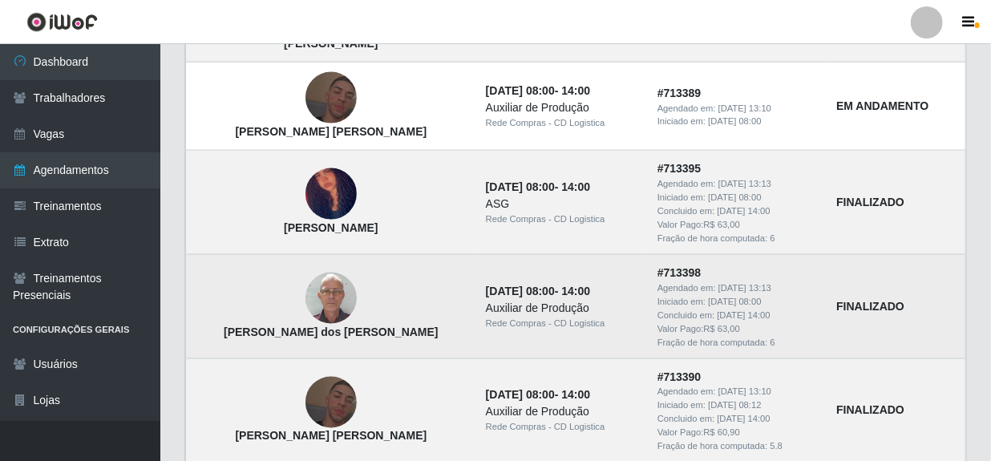
scroll to position [947, 0]
